Goal: Navigation & Orientation: Find specific page/section

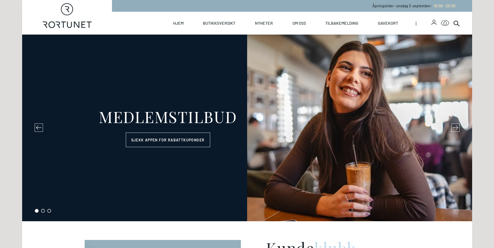
select select "NO"
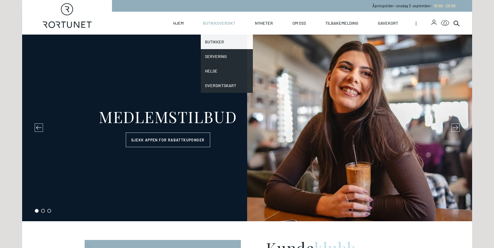
click at [209, 41] on link "Butikker" at bounding box center [227, 42] width 52 height 15
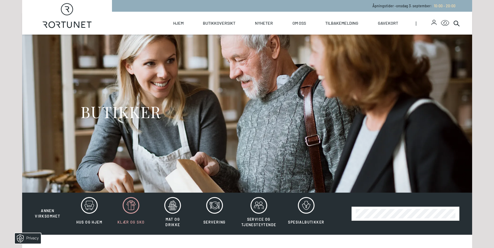
click at [128, 206] on icon at bounding box center [131, 205] width 17 height 17
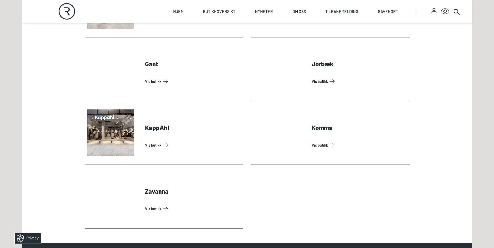
scroll to position [260, 0]
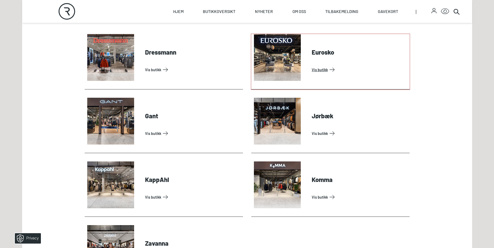
click at [312, 66] on link "Vis butikk" at bounding box center [360, 70] width 96 height 8
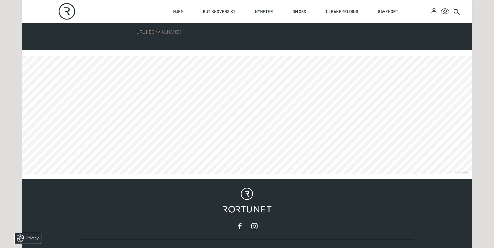
scroll to position [365, 0]
